Goal: Task Accomplishment & Management: Manage account settings

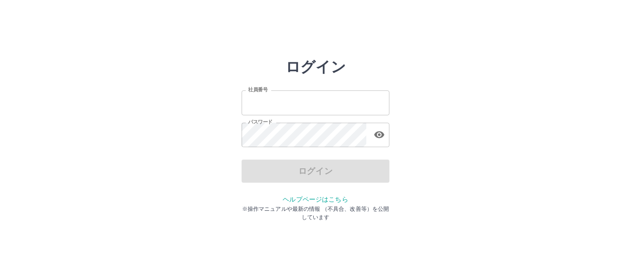
type input "*******"
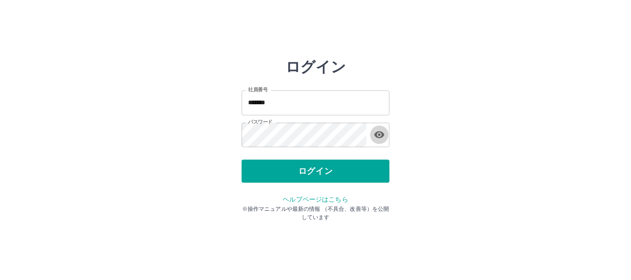
click at [380, 135] on icon "button" at bounding box center [379, 135] width 10 height 7
click at [348, 167] on button "ログイン" at bounding box center [315, 171] width 148 height 23
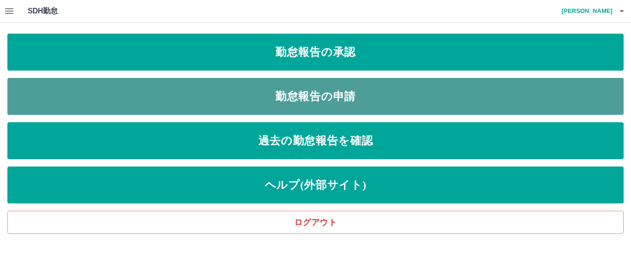
click at [340, 100] on link "勤怠報告の申請" at bounding box center [315, 96] width 616 height 37
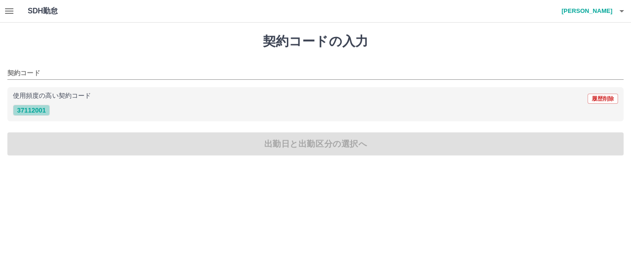
click at [36, 110] on button "37112001" at bounding box center [31, 110] width 37 height 11
type input "********"
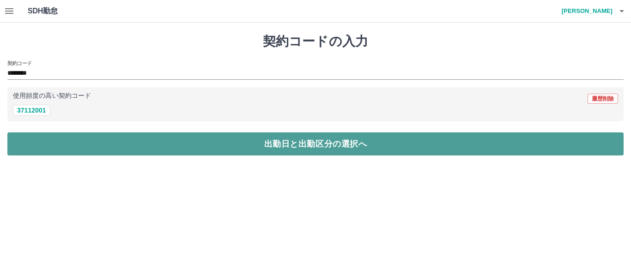
click at [192, 148] on button "出勤日と出勤区分の選択へ" at bounding box center [315, 144] width 616 height 23
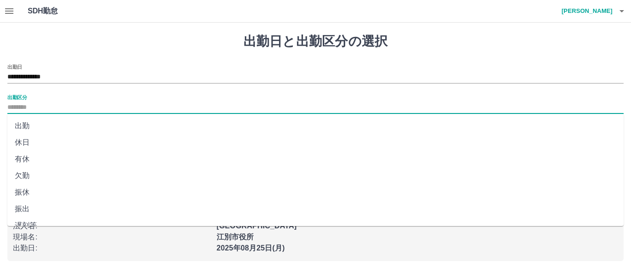
click at [83, 110] on input "出勤区分" at bounding box center [315, 108] width 616 height 12
click at [20, 125] on li "出勤" at bounding box center [315, 126] width 616 height 17
type input "**"
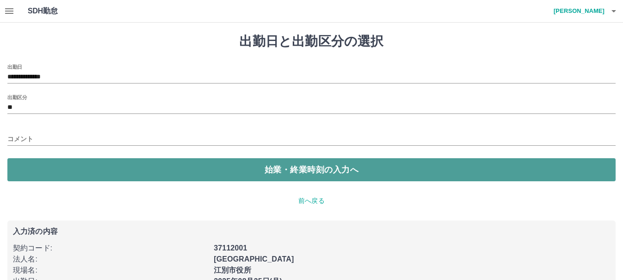
click at [122, 169] on button "始業・終業時刻の入力へ" at bounding box center [311, 169] width 608 height 23
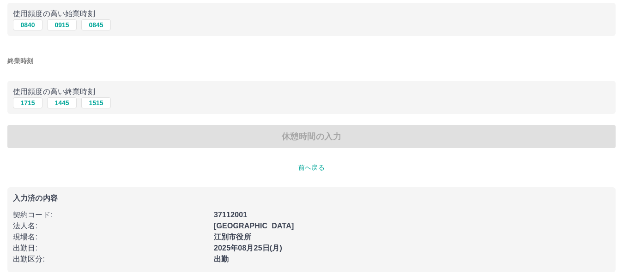
scroll to position [98, 0]
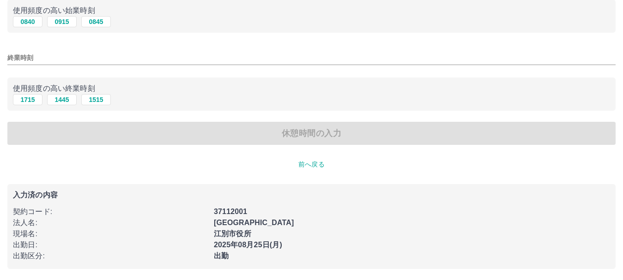
click at [304, 169] on p "前へ戻る" at bounding box center [311, 165] width 608 height 10
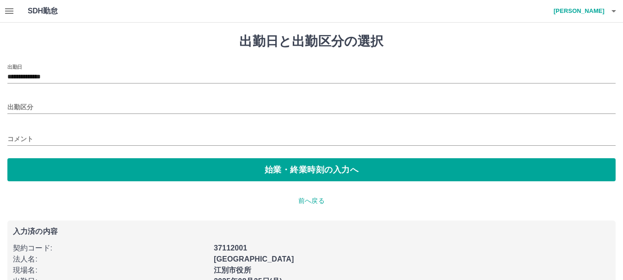
type input "**"
click at [102, 78] on input "**********" at bounding box center [311, 78] width 608 height 12
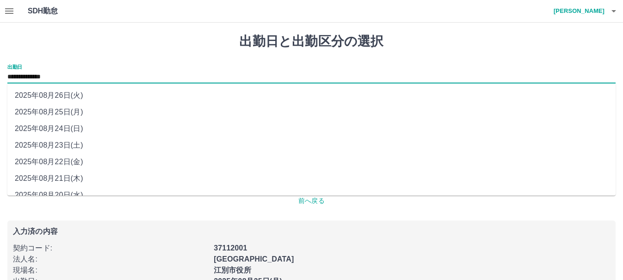
click at [80, 161] on li "2025年08月22日(金)" at bounding box center [311, 162] width 608 height 17
type input "**********"
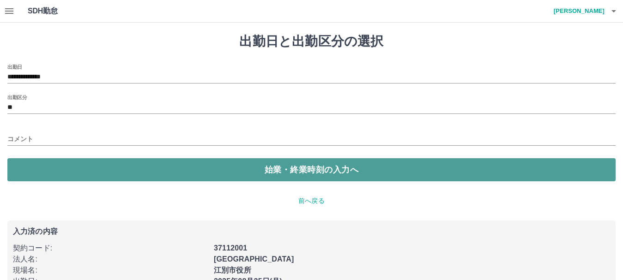
click at [95, 175] on button "始業・終業時刻の入力へ" at bounding box center [311, 169] width 608 height 23
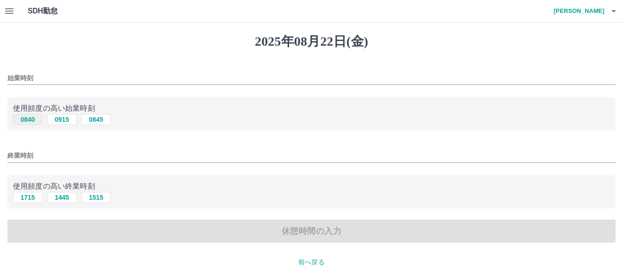
click at [31, 121] on button "0840" at bounding box center [28, 119] width 30 height 11
type input "****"
click at [32, 200] on button "1715" at bounding box center [28, 197] width 30 height 11
type input "****"
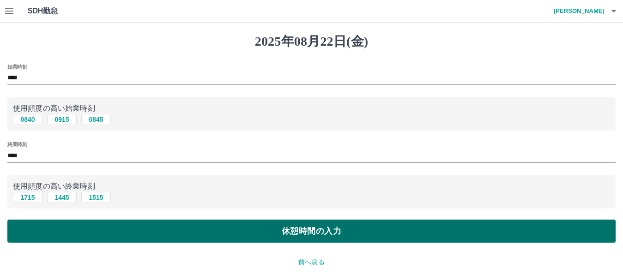
drag, startPoint x: 47, startPoint y: 226, endPoint x: 53, endPoint y: 225, distance: 6.2
click at [48, 227] on button "休憩時間の入力" at bounding box center [311, 231] width 608 height 23
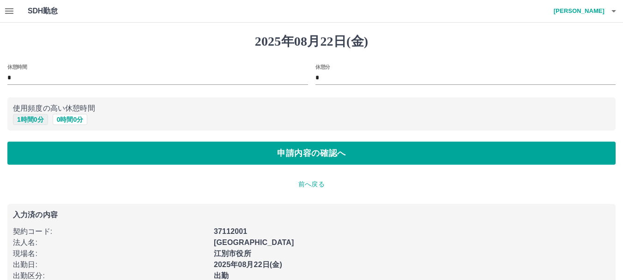
click at [31, 119] on button "1 時間 0 分" at bounding box center [30, 119] width 35 height 11
type input "*"
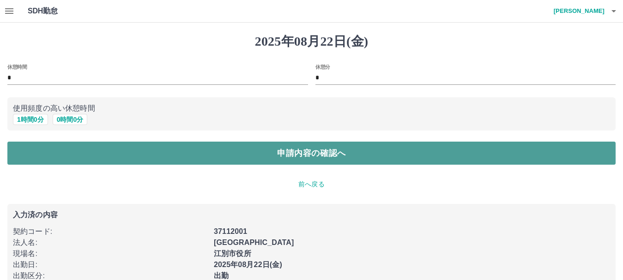
click at [46, 151] on button "申請内容の確認へ" at bounding box center [311, 153] width 608 height 23
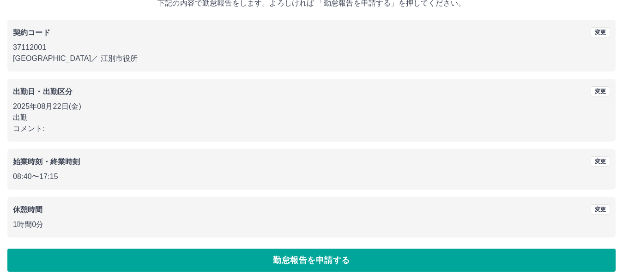
scroll to position [66, 0]
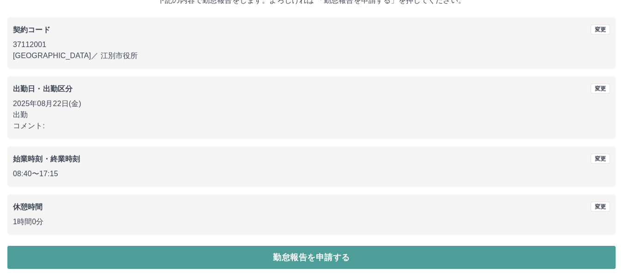
click at [107, 254] on button "勤怠報告を申請する" at bounding box center [311, 257] width 608 height 23
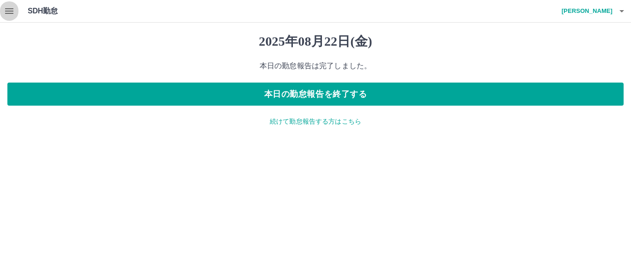
click at [11, 12] on icon "button" at bounding box center [9, 11] width 8 height 6
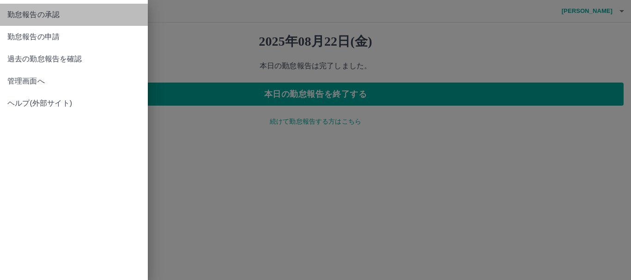
click at [49, 17] on span "勤怠報告の承認" at bounding box center [73, 14] width 133 height 11
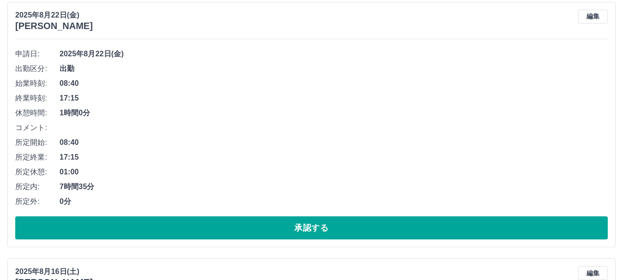
scroll to position [877, 0]
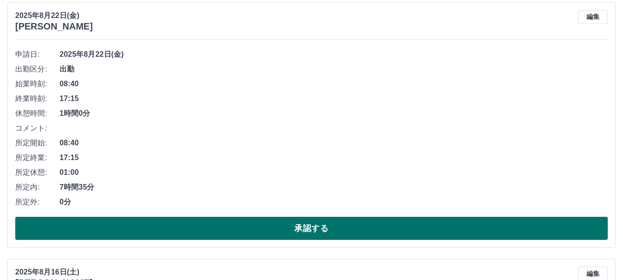
click at [115, 223] on button "承認する" at bounding box center [311, 228] width 592 height 23
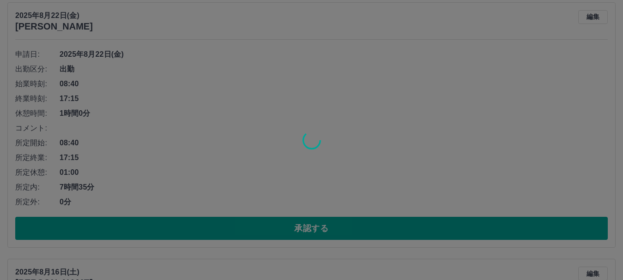
scroll to position [621, 0]
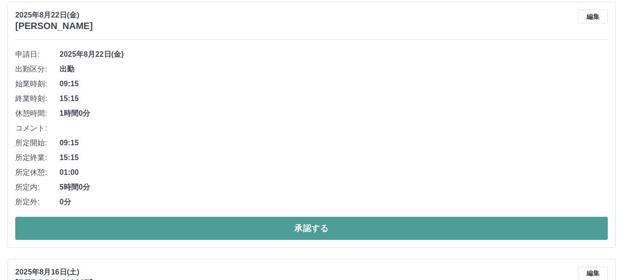
click at [149, 232] on button "承認する" at bounding box center [311, 228] width 592 height 23
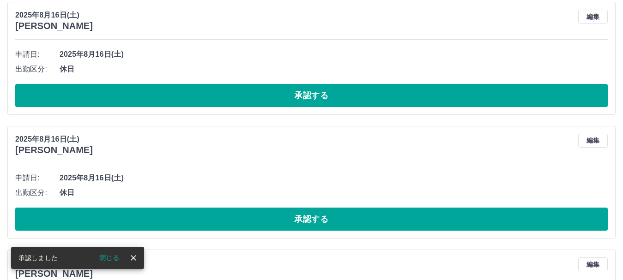
scroll to position [363, 0]
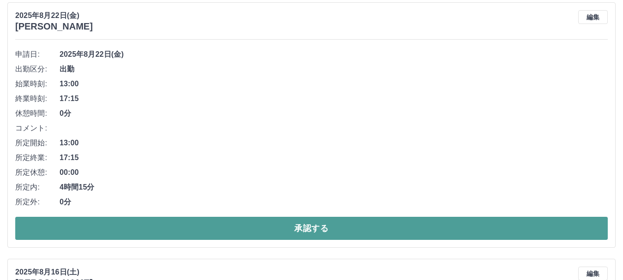
click at [133, 223] on button "承認する" at bounding box center [311, 228] width 592 height 23
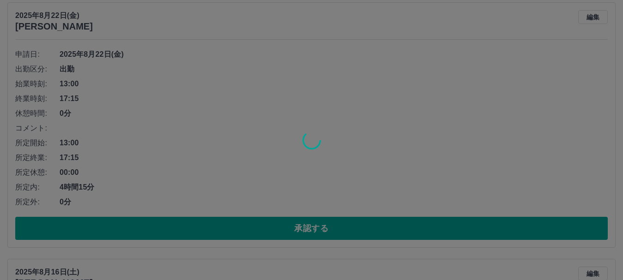
scroll to position [107, 0]
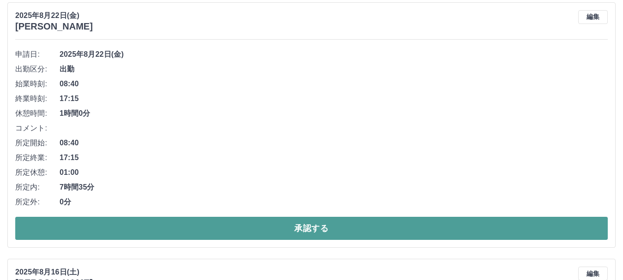
click at [112, 227] on button "承認する" at bounding box center [311, 228] width 592 height 23
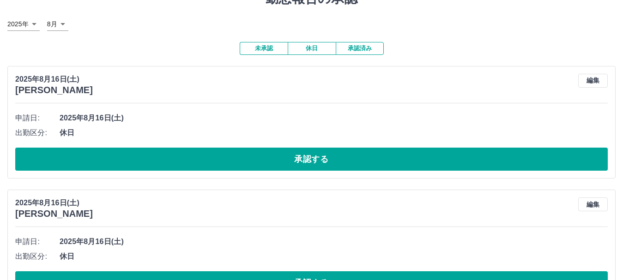
scroll to position [0, 0]
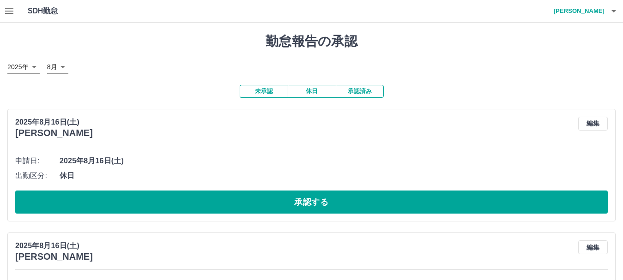
click at [9, 7] on icon "button" at bounding box center [9, 11] width 11 height 11
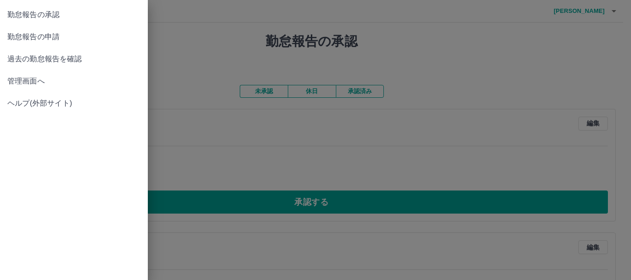
click at [16, 80] on span "管理画面へ" at bounding box center [73, 81] width 133 height 11
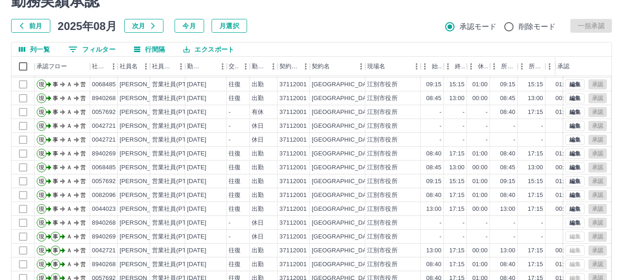
scroll to position [110, 0]
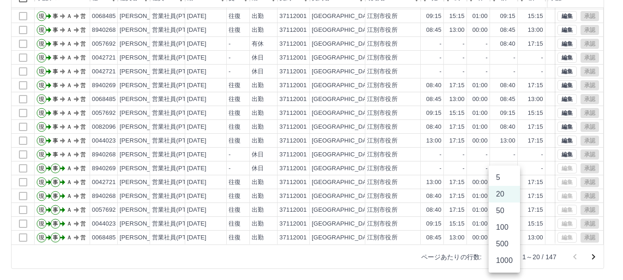
click at [507, 255] on body "SDH勤怠 [PERSON_NAME] 勤務実績承認 前月 [DATE] 次月 今月 月選択 承認モード 削除モード 一括承認 列一覧 0 フィルター 行間隔…" at bounding box center [311, 85] width 623 height 390
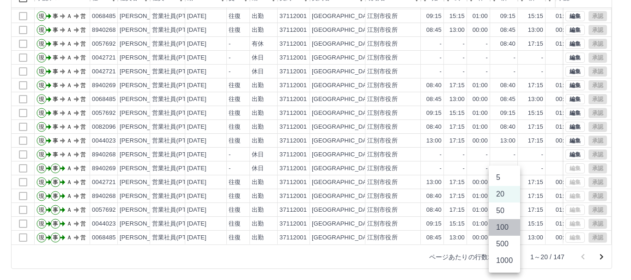
click at [499, 226] on li "100" at bounding box center [504, 227] width 31 height 17
type input "***"
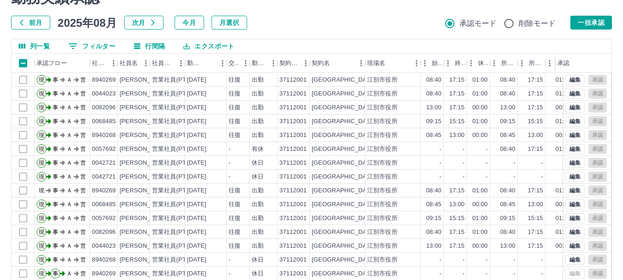
scroll to position [0, 0]
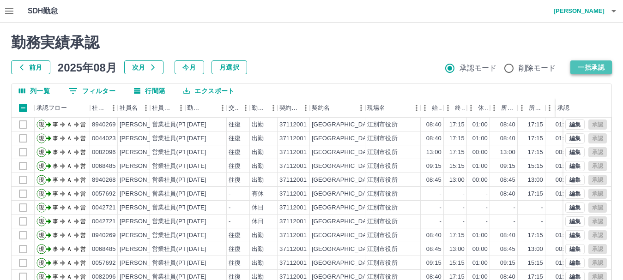
click at [583, 67] on button "一括承認" at bounding box center [591, 67] width 42 height 14
